Goal: Task Accomplishment & Management: Use online tool/utility

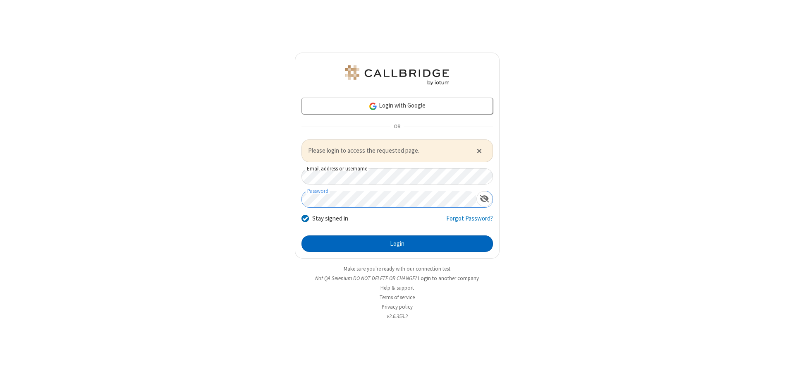
click at [397, 243] on button "Login" at bounding box center [396, 243] width 191 height 17
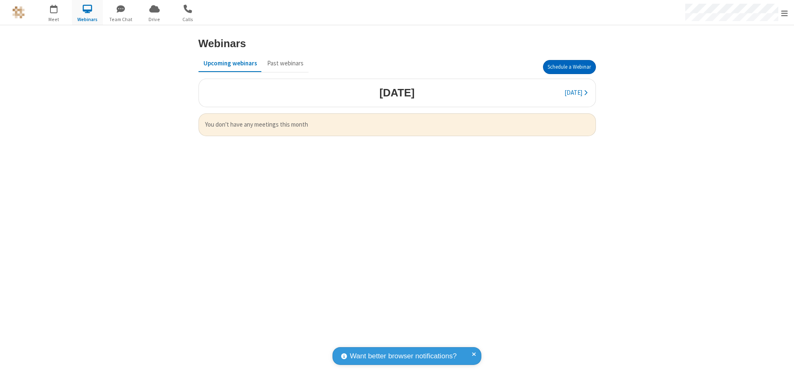
click at [569, 67] on button "Schedule a Webinar" at bounding box center [569, 67] width 53 height 14
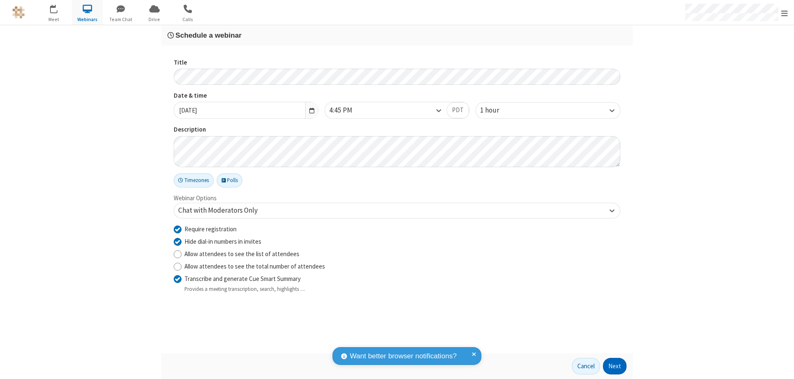
click at [615, 366] on button "Next" at bounding box center [615, 366] width 24 height 17
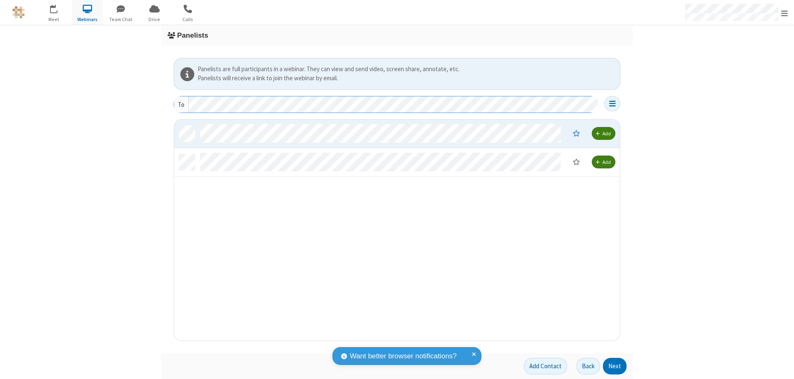
scroll to position [215, 440]
click at [615, 366] on button "Next" at bounding box center [615, 366] width 24 height 17
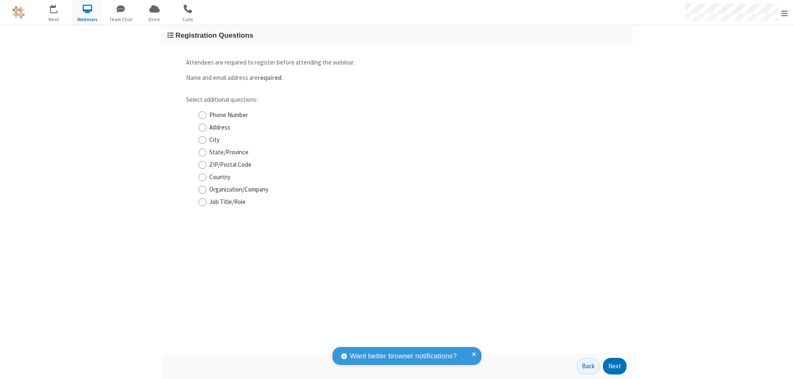
click at [202, 115] on input "Phone Number" at bounding box center [202, 115] width 8 height 9
checkbox input "true"
click at [615, 366] on button "Next" at bounding box center [615, 366] width 24 height 17
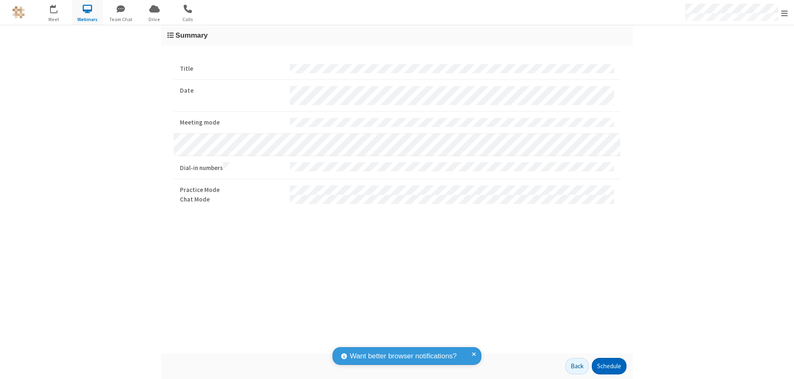
click at [609, 366] on button "Schedule" at bounding box center [609, 366] width 35 height 17
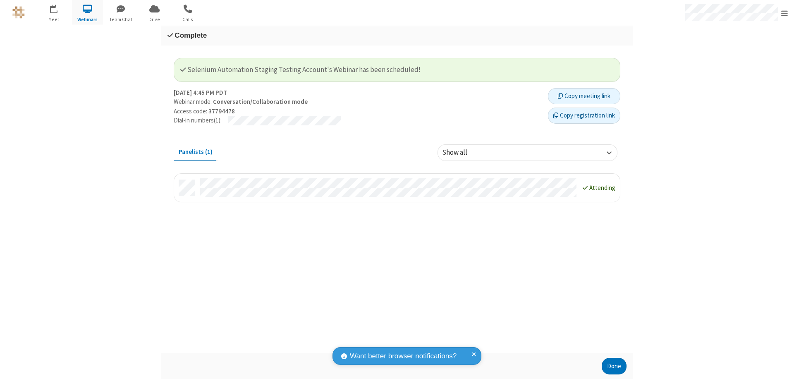
click at [584, 115] on button "Copy registration link" at bounding box center [584, 116] width 72 height 17
click at [614, 366] on button "Done" at bounding box center [614, 366] width 25 height 17
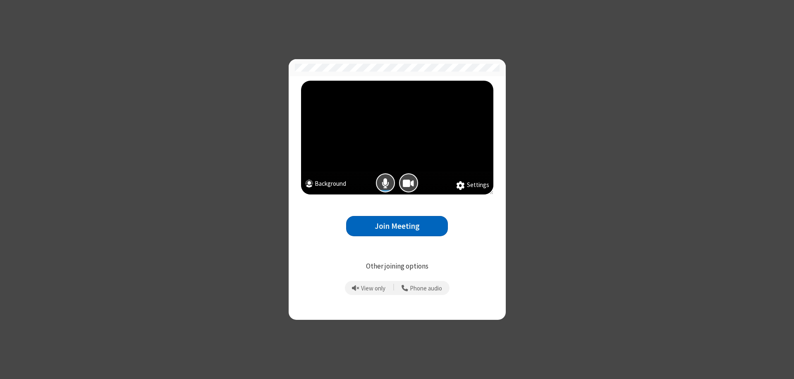
click at [397, 226] on button "Join Meeting" at bounding box center [397, 226] width 102 height 20
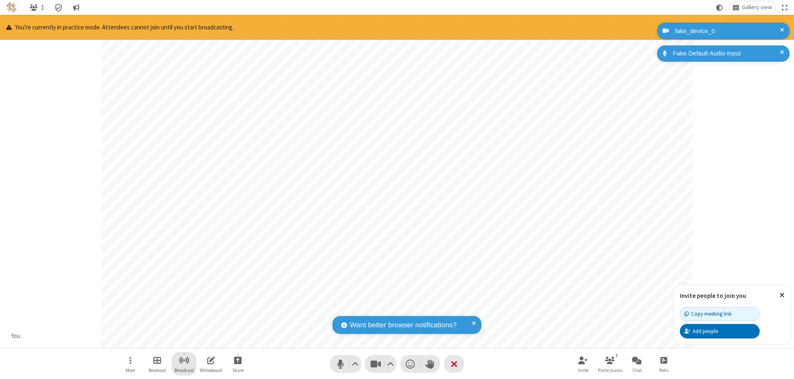
click at [184, 360] on span "Start broadcast" at bounding box center [184, 360] width 10 height 10
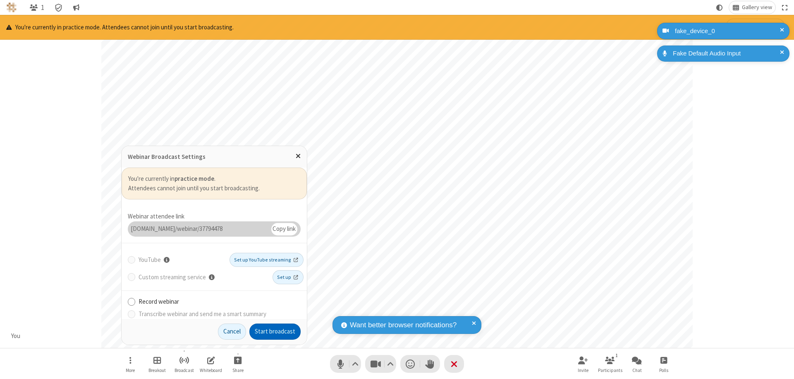
click at [275, 331] on button "Start broadcast" at bounding box center [274, 331] width 51 height 17
